Goal: Information Seeking & Learning: Learn about a topic

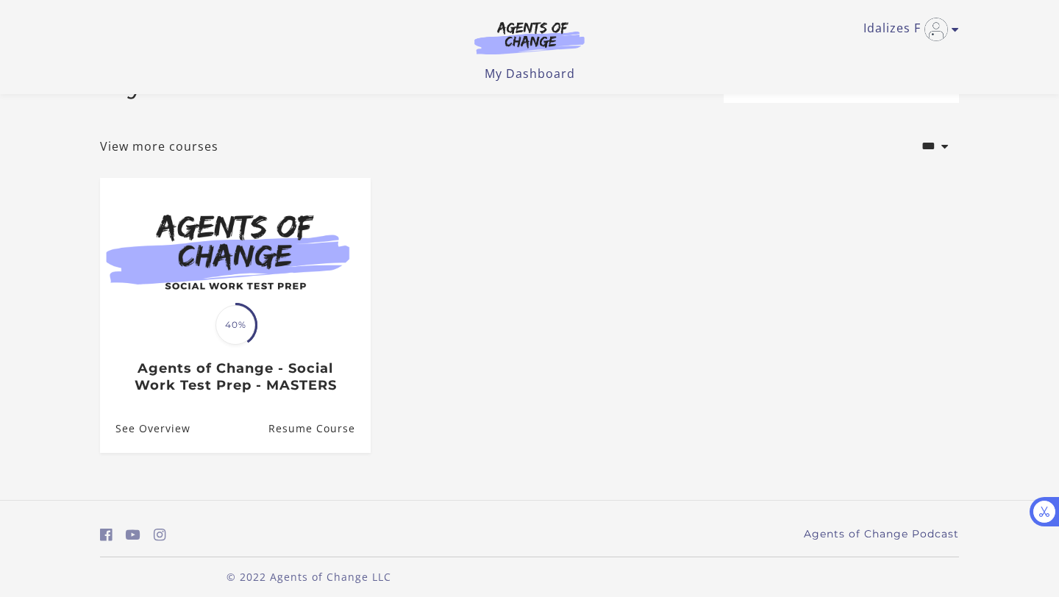
scroll to position [63, 0]
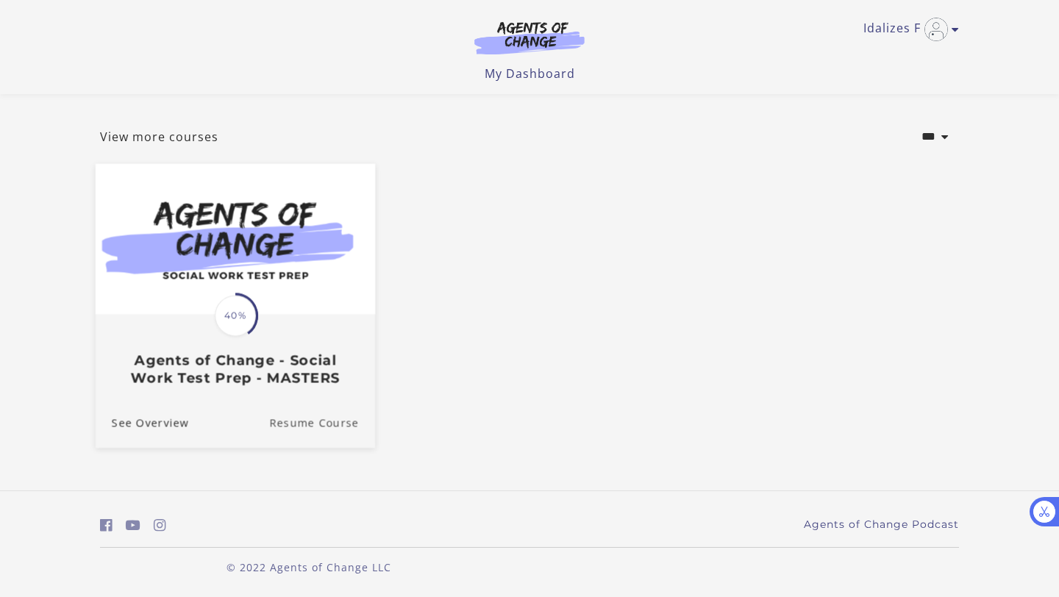
click at [326, 418] on link "Resume Course" at bounding box center [322, 423] width 106 height 49
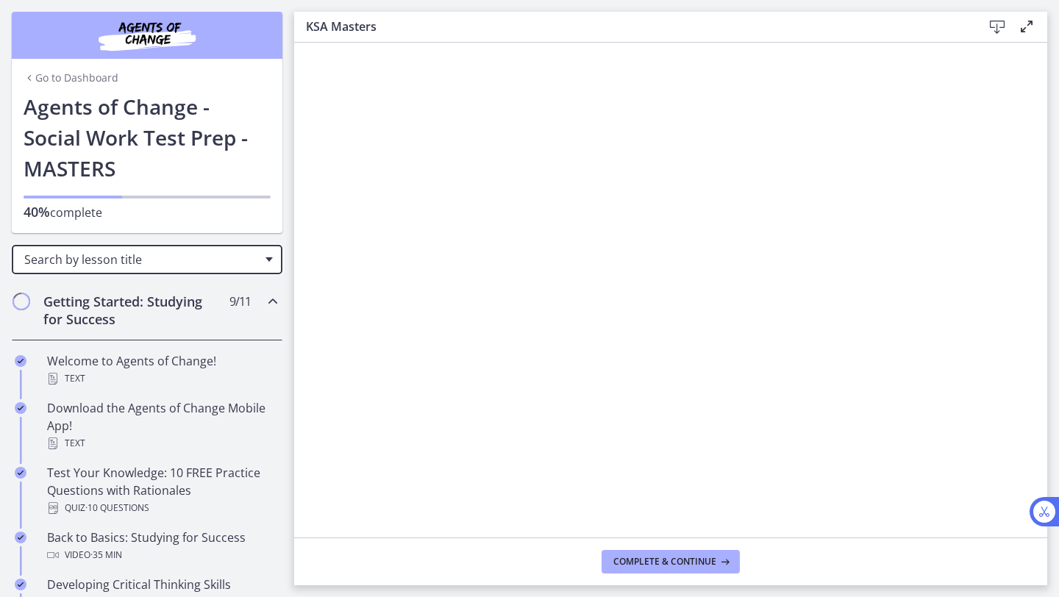
click at [270, 263] on div "Search by lesson title" at bounding box center [147, 259] width 271 height 29
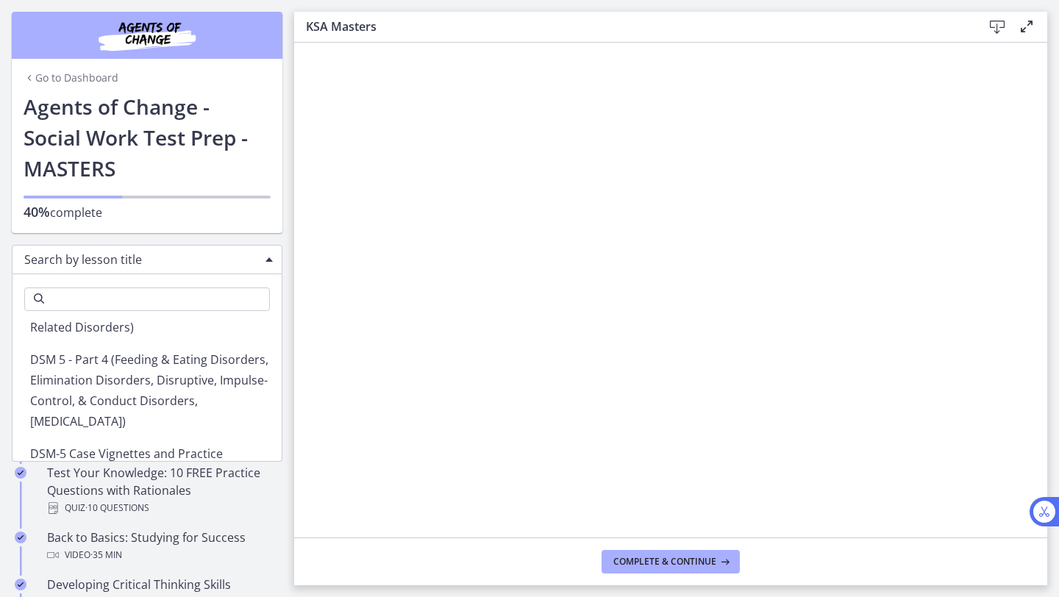
scroll to position [1579, 0]
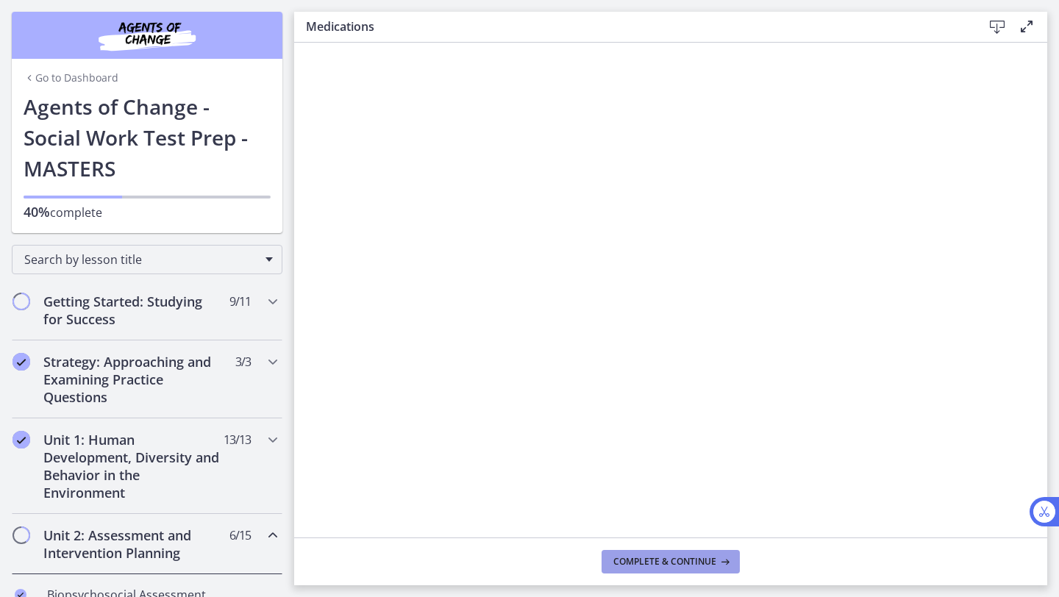
click at [640, 560] on span "Complete & continue" at bounding box center [664, 562] width 103 height 12
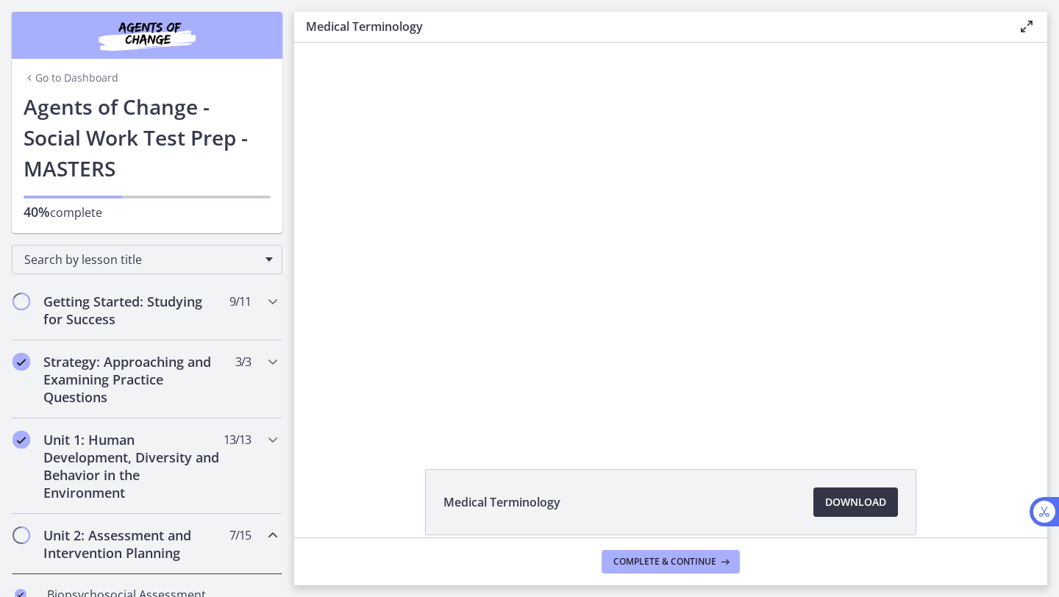
click at [864, 498] on span "Download Opens in a new window" at bounding box center [855, 502] width 61 height 18
click at [680, 560] on span "Complete & continue" at bounding box center [664, 562] width 103 height 12
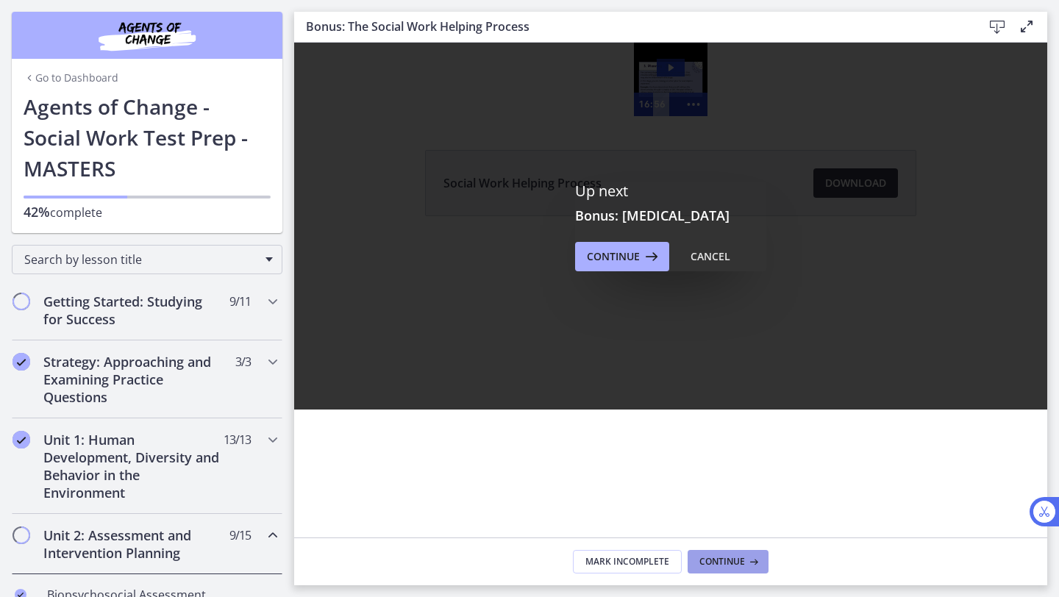
click at [736, 564] on span "Continue" at bounding box center [722, 562] width 46 height 12
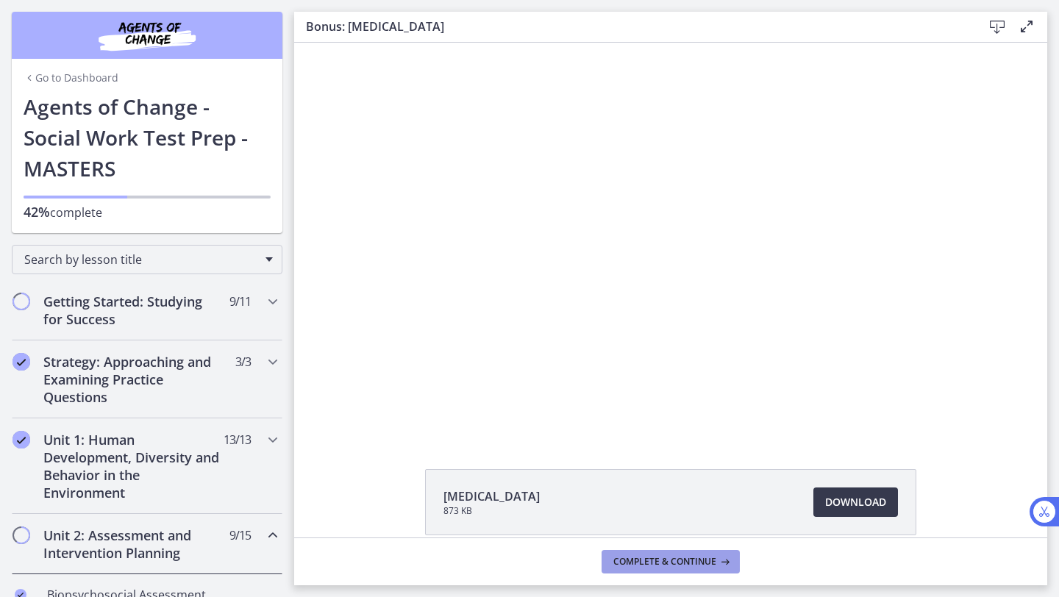
click at [723, 563] on icon at bounding box center [723, 562] width 15 height 12
click at [723, 565] on icon at bounding box center [723, 562] width 15 height 12
click at [288, 386] on div "Strategy: Approaching and Examining Practice Questions 3 / 3 Completed" at bounding box center [147, 379] width 294 height 78
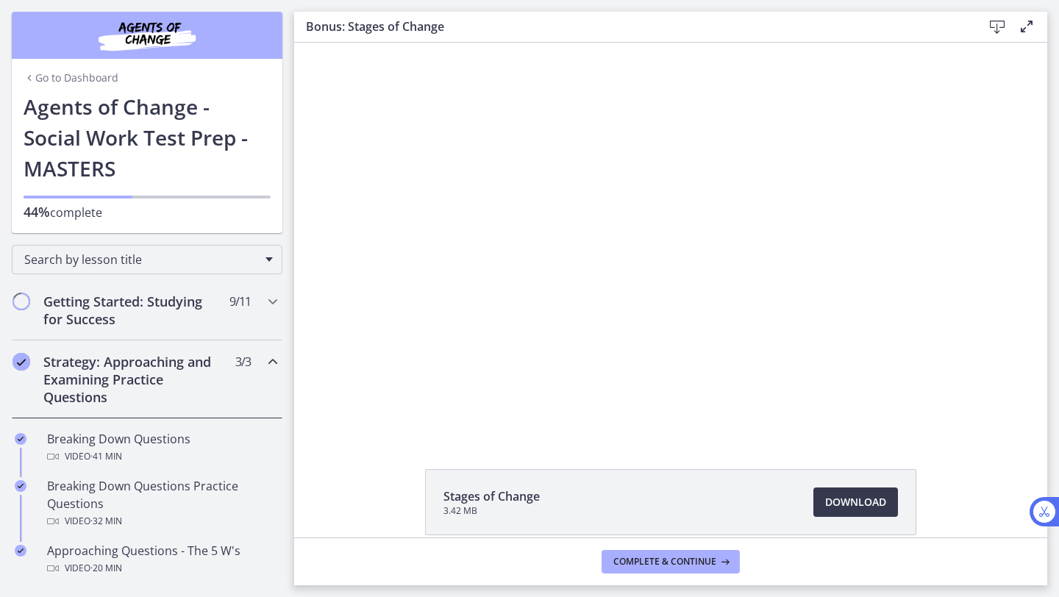
click at [303, 400] on div "Click for sound @keyframes VOLUME_SMALL_WAVE_FLASH { 0% { opacity: 0; } 33% { o…" at bounding box center [670, 239] width 753 height 393
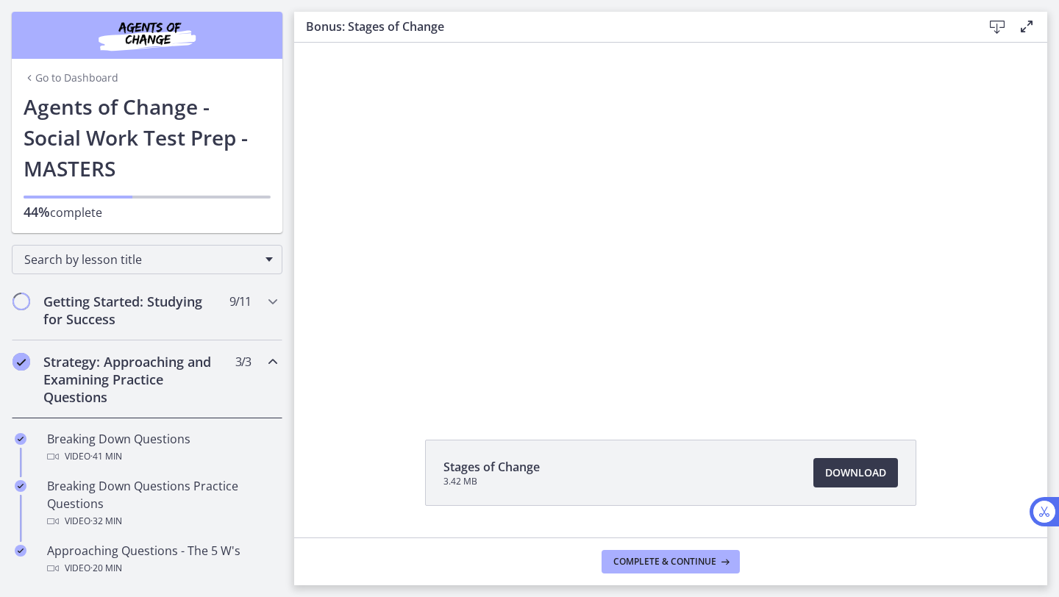
scroll to position [68, 0]
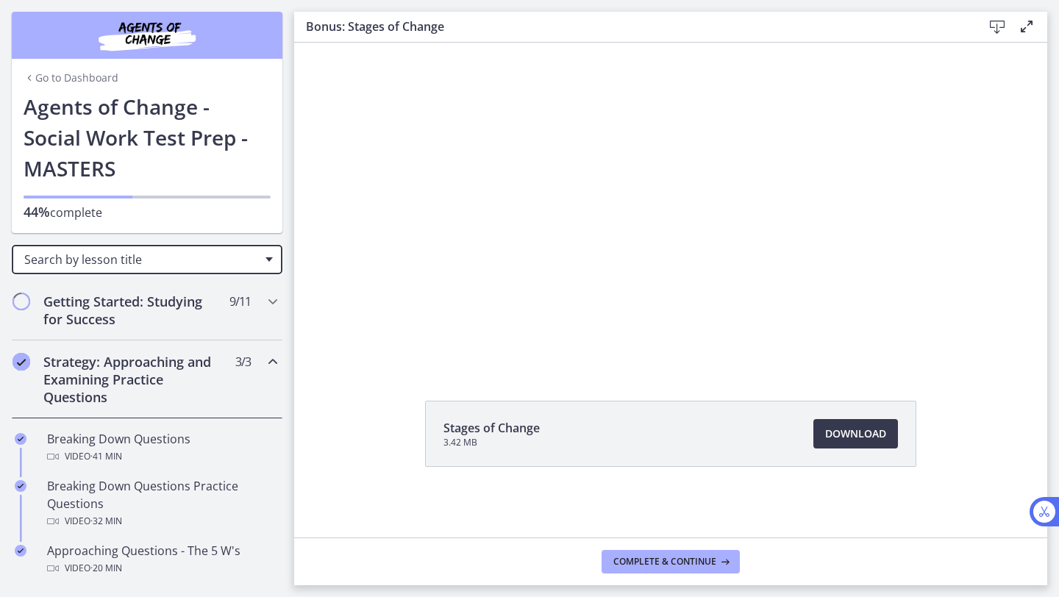
click at [273, 268] on div "Search by lesson title" at bounding box center [147, 259] width 271 height 29
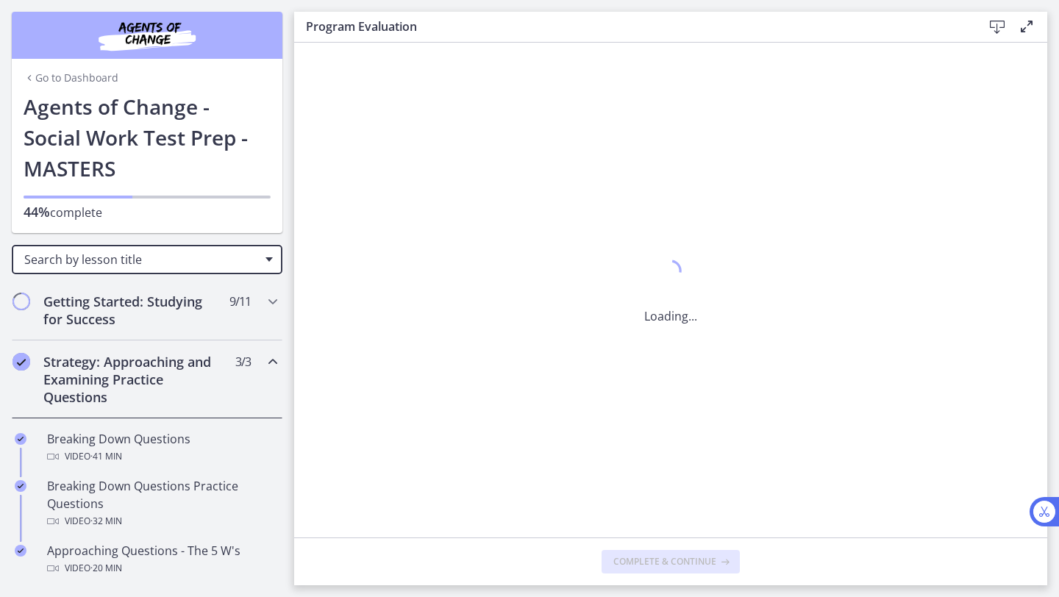
scroll to position [0, 0]
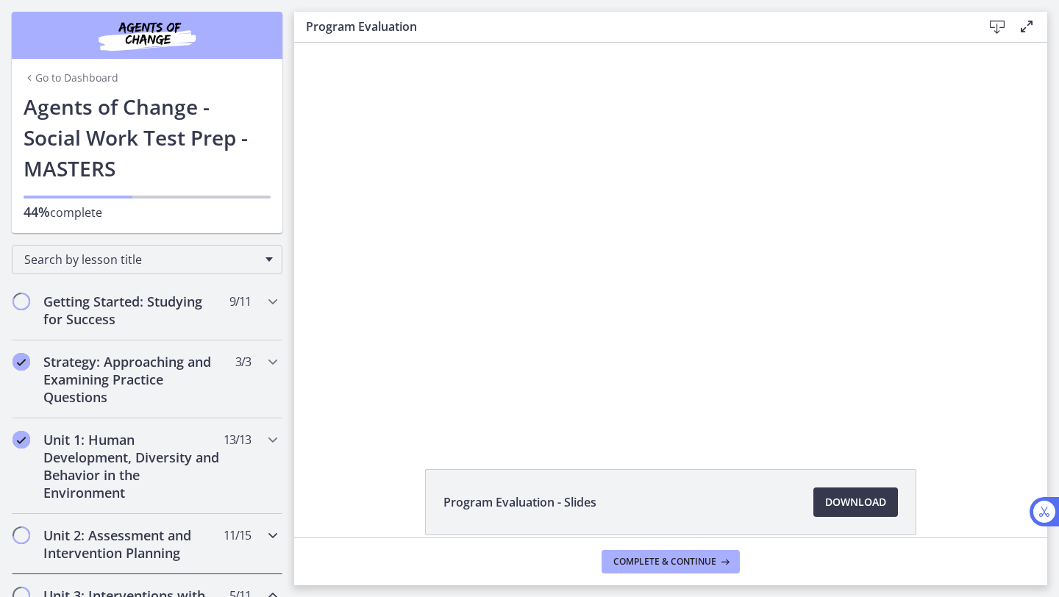
click at [275, 536] on icon "Chapters" at bounding box center [273, 535] width 18 height 18
click at [21, 537] on span "Chapters" at bounding box center [21, 535] width 15 height 15
click at [273, 534] on icon "Chapters" at bounding box center [273, 535] width 18 height 18
click at [712, 568] on button "Complete & continue" at bounding box center [670, 562] width 138 height 24
